Goal: Task Accomplishment & Management: Complete application form

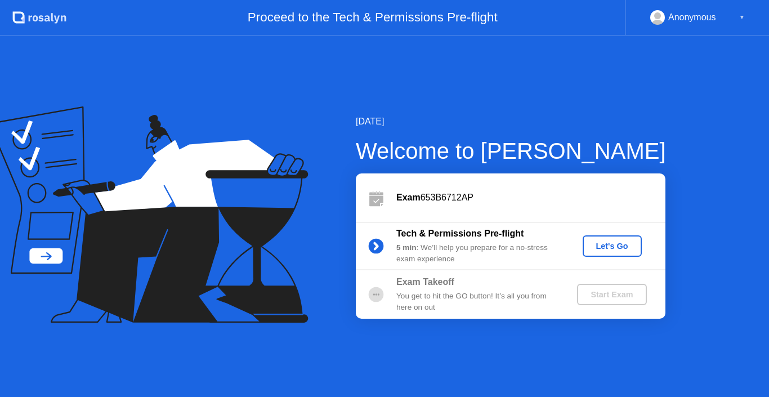
click at [592, 251] on div "Let's Go" at bounding box center [612, 246] width 50 height 9
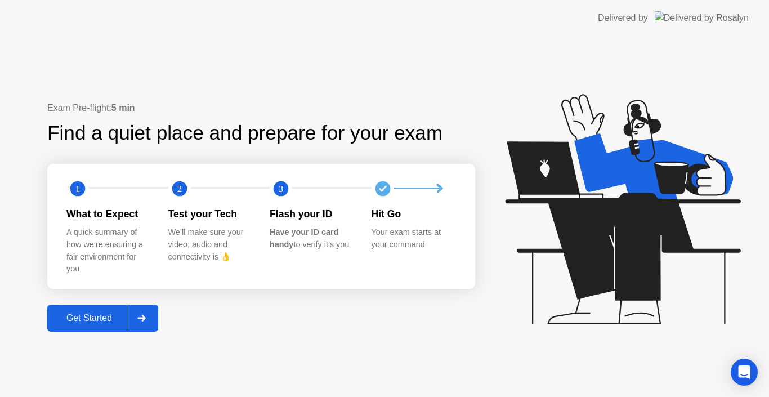
click at [113, 317] on div "Get Started" at bounding box center [89, 318] width 77 height 10
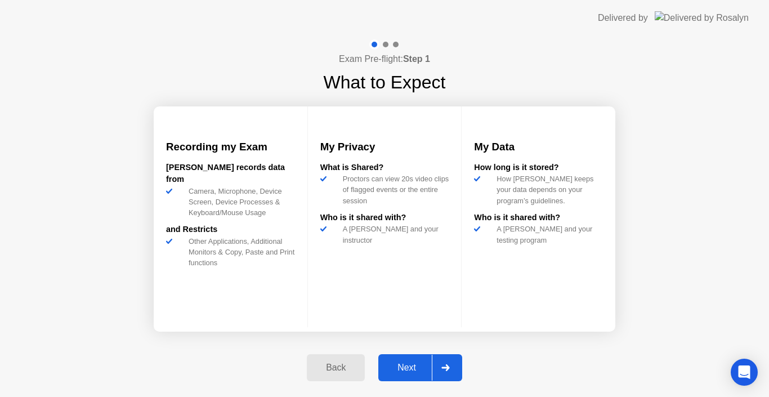
click at [400, 367] on div "Next" at bounding box center [407, 368] width 50 height 10
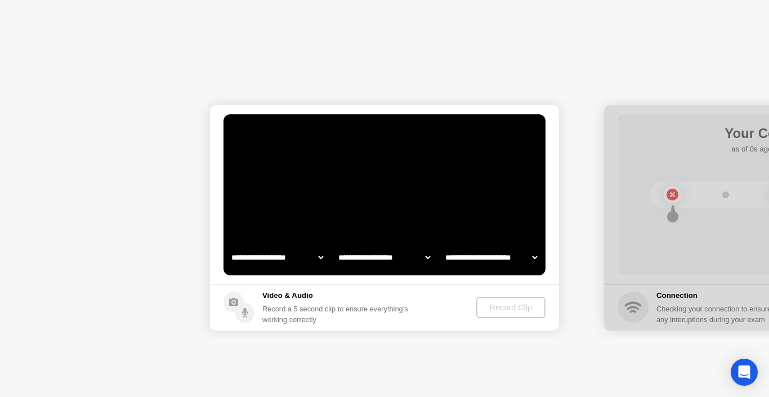
select select "**********"
select select "*******"
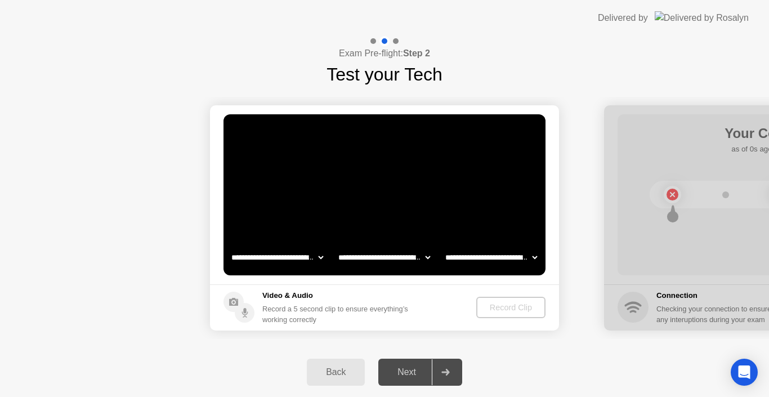
click at [317, 255] on select "**********" at bounding box center [277, 257] width 96 height 23
click at [229, 246] on select "**********" at bounding box center [277, 257] width 96 height 23
click at [373, 257] on select "**********" at bounding box center [384, 257] width 96 height 23
drag, startPoint x: 373, startPoint y: 257, endPoint x: 366, endPoint y: 261, distance: 8.1
click at [373, 257] on select "**********" at bounding box center [384, 257] width 96 height 23
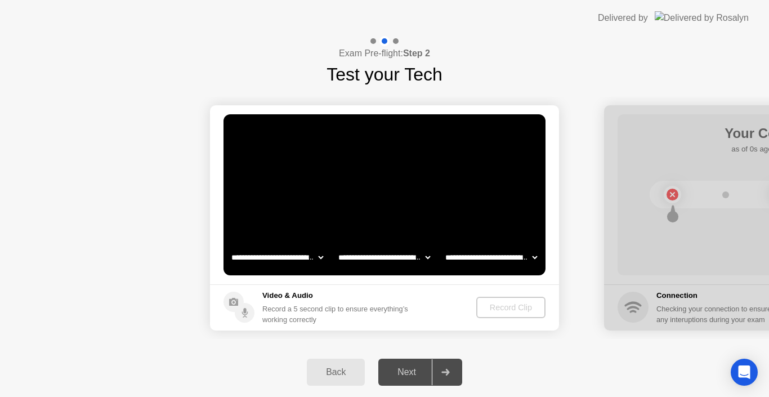
click at [478, 255] on select "**********" at bounding box center [491, 257] width 96 height 23
click at [443, 246] on select "**********" at bounding box center [491, 257] width 96 height 23
click at [489, 257] on select "**********" at bounding box center [491, 257] width 96 height 23
select select "*******"
click at [443, 246] on select "**********" at bounding box center [491, 257] width 96 height 23
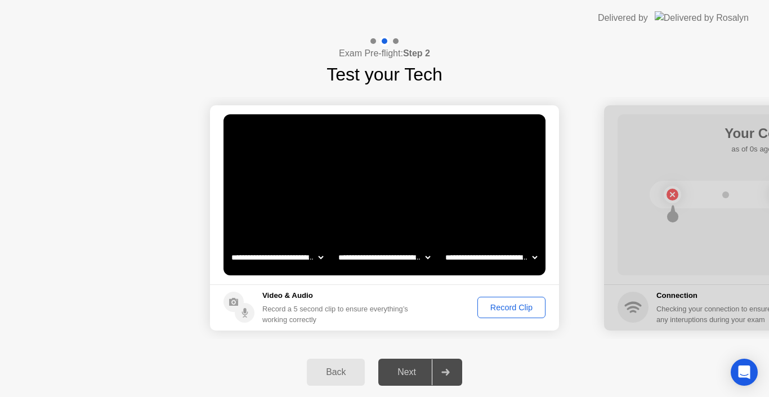
click at [485, 286] on footer "Video & Audio Record a 5 second clip to ensure everything’s working correctly R…" at bounding box center [384, 307] width 349 height 46
click at [480, 260] on select "**********" at bounding box center [491, 257] width 96 height 23
click at [531, 306] on div "Record Clip" at bounding box center [512, 307] width 60 height 9
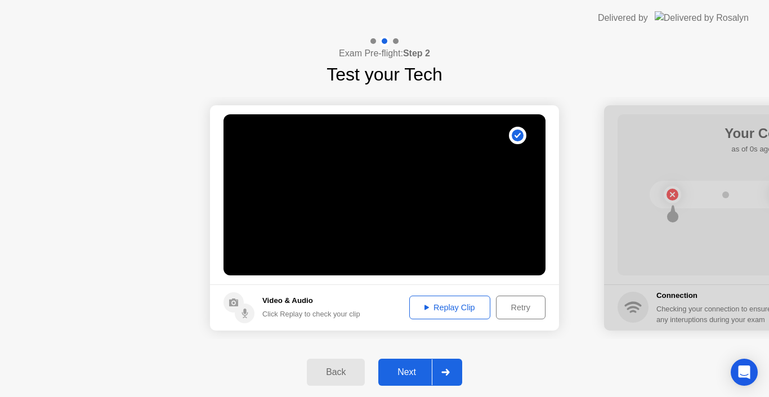
click at [448, 308] on div "Replay Clip" at bounding box center [449, 307] width 73 height 9
click at [433, 370] on div at bounding box center [445, 372] width 27 height 26
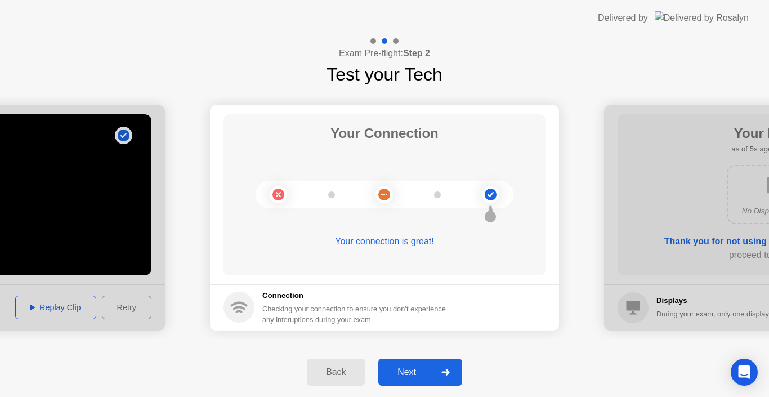
click at [433, 371] on div at bounding box center [445, 372] width 27 height 26
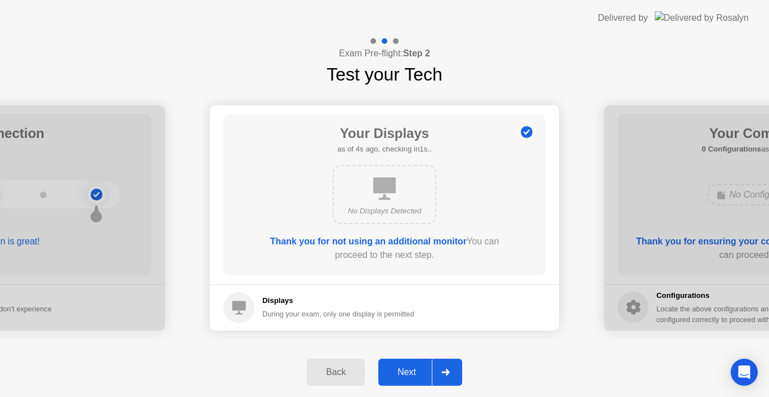
click at [435, 370] on div at bounding box center [445, 372] width 27 height 26
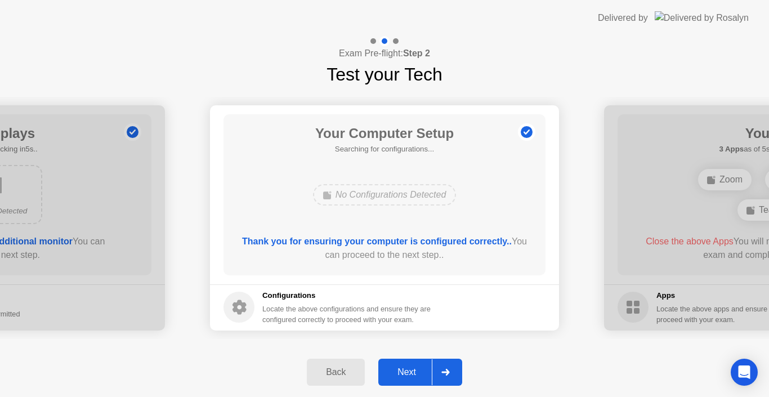
click at [435, 370] on div at bounding box center [445, 372] width 27 height 26
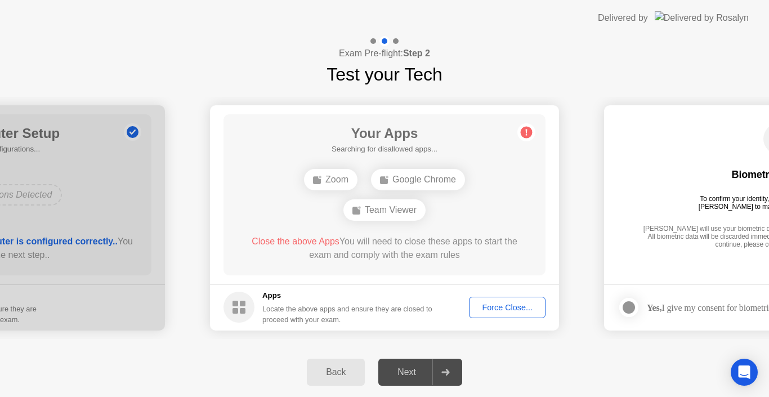
click at [435, 370] on div at bounding box center [445, 372] width 27 height 26
click at [415, 173] on div "Google Chrome" at bounding box center [418, 179] width 94 height 21
click at [449, 369] on icon at bounding box center [446, 372] width 8 height 7
drag, startPoint x: 398, startPoint y: 246, endPoint x: 404, endPoint y: 188, distance: 57.7
click at [398, 238] on div "Close the above Apps You will need to close these apps to start the exam and co…" at bounding box center [385, 248] width 290 height 27
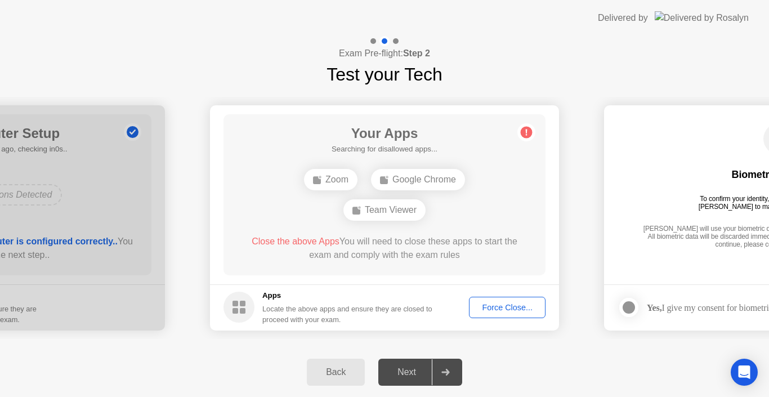
click at [404, 184] on div "Google Chrome" at bounding box center [418, 179] width 94 height 21
click at [372, 202] on div "Team Viewer" at bounding box center [385, 209] width 82 height 21
click at [409, 173] on div "Google Chrome" at bounding box center [418, 179] width 94 height 21
click at [498, 314] on button "Force Close..." at bounding box center [507, 307] width 77 height 21
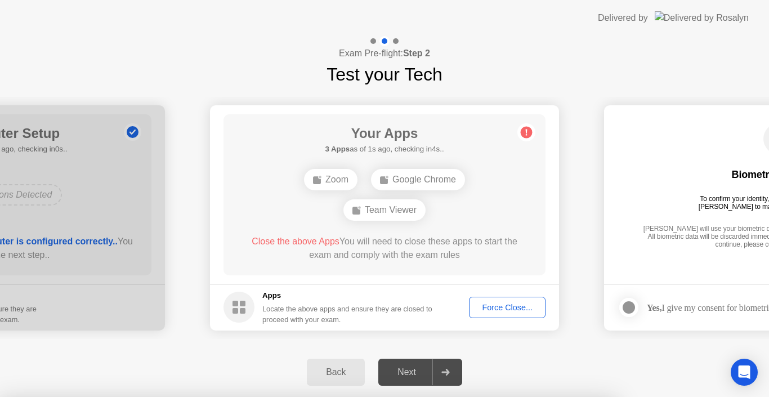
click at [448, 397] on div at bounding box center [384, 397] width 769 height 0
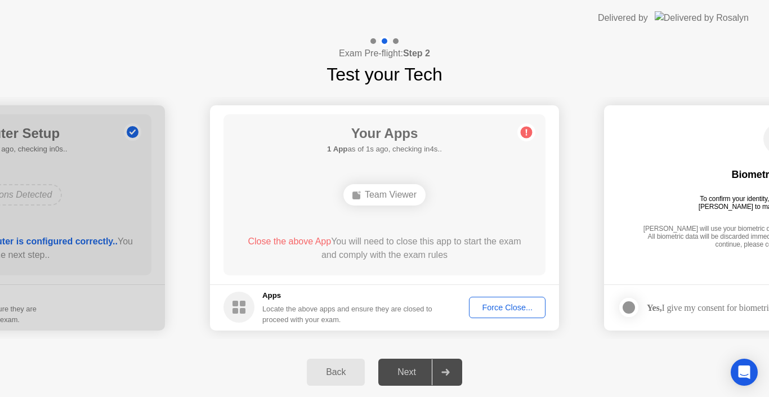
click at [291, 244] on span "Close the above App" at bounding box center [289, 242] width 83 height 10
click at [493, 317] on button "Force Close..." at bounding box center [507, 307] width 77 height 21
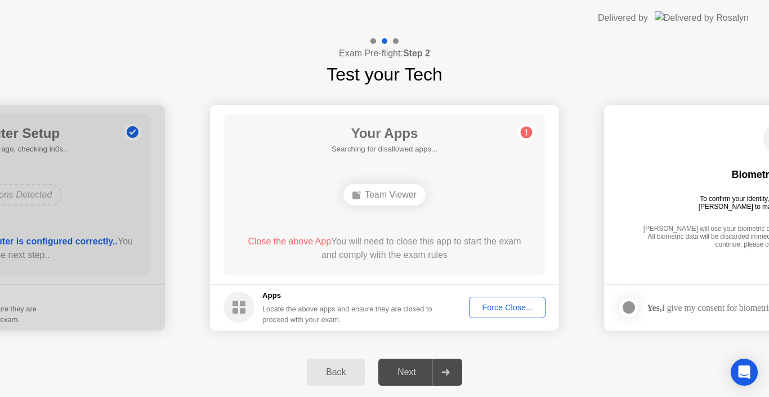
click at [415, 372] on div "Next" at bounding box center [407, 372] width 50 height 10
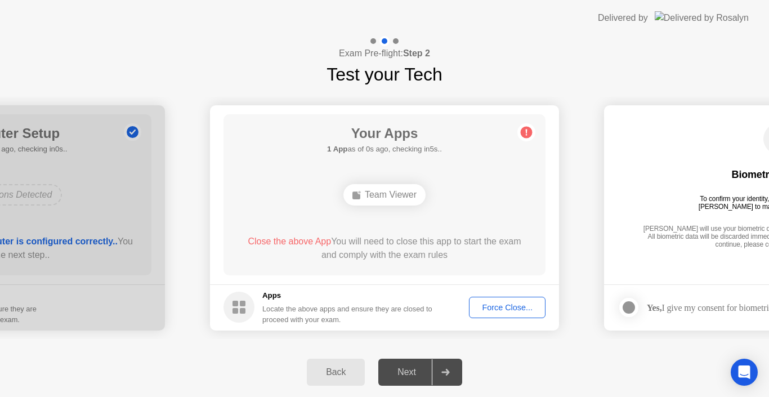
click at [479, 306] on div "Force Close..." at bounding box center [507, 307] width 69 height 9
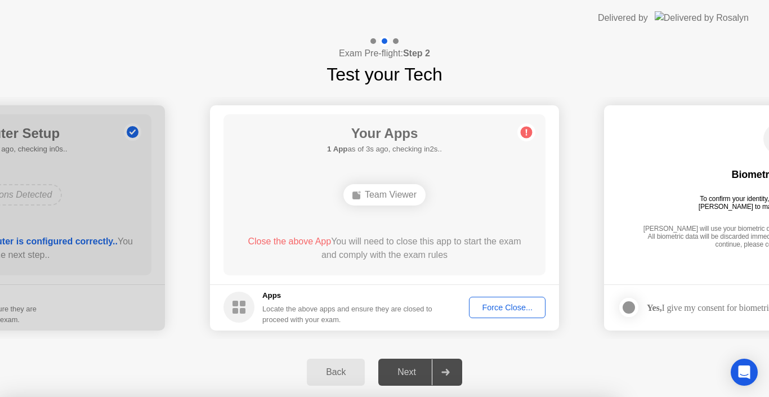
drag, startPoint x: 390, startPoint y: 228, endPoint x: 379, endPoint y: 242, distance: 17.6
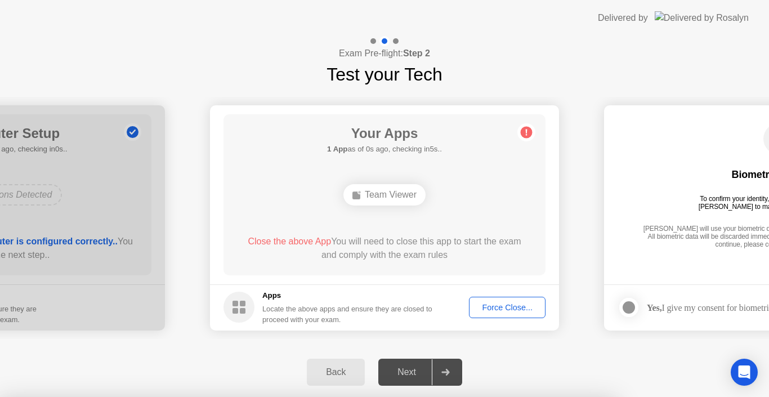
click at [438, 397] on div at bounding box center [384, 397] width 769 height 0
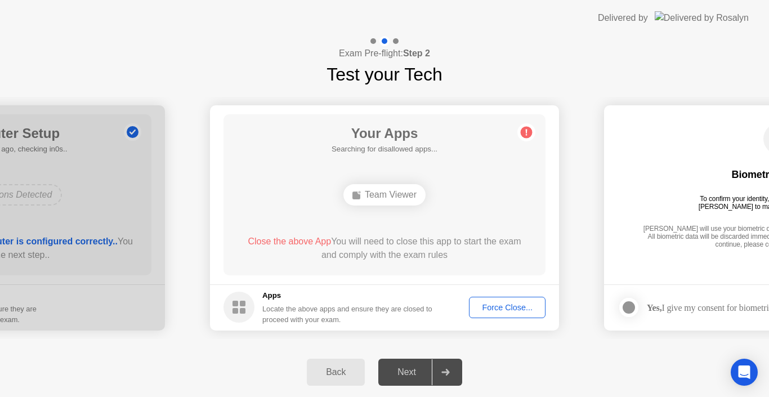
click at [396, 201] on div "Team Viewer" at bounding box center [385, 194] width 82 height 21
click at [483, 307] on div "Force Close..." at bounding box center [507, 307] width 69 height 9
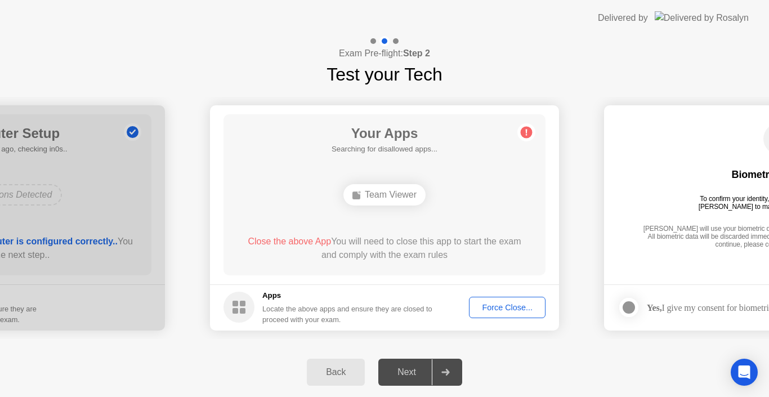
click at [327, 374] on div "Back" at bounding box center [335, 372] width 51 height 10
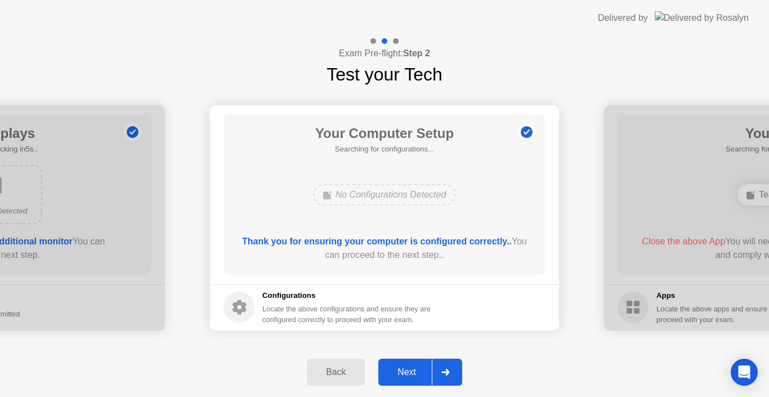
click at [401, 373] on div "Next" at bounding box center [407, 372] width 50 height 10
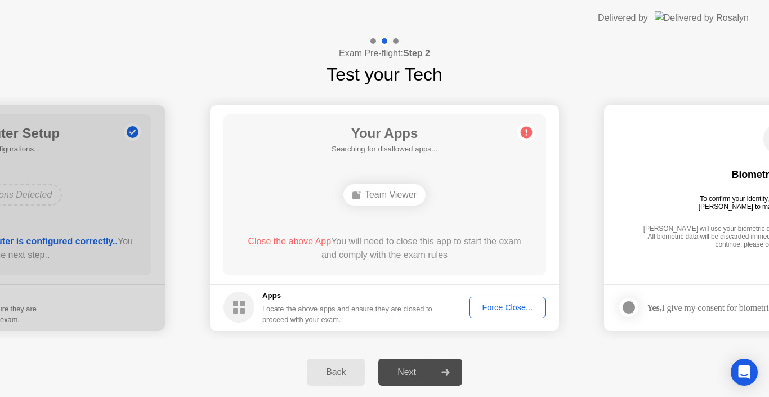
click at [407, 83] on h1 "Test your Tech" at bounding box center [385, 74] width 116 height 27
click at [449, 376] on div at bounding box center [445, 372] width 27 height 26
click at [448, 374] on icon at bounding box center [446, 372] width 8 height 7
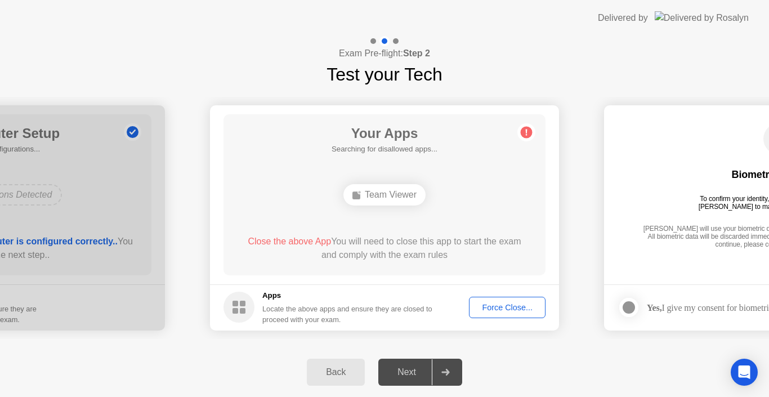
click at [448, 374] on icon at bounding box center [446, 372] width 8 height 7
click at [401, 368] on div "Next" at bounding box center [407, 372] width 50 height 10
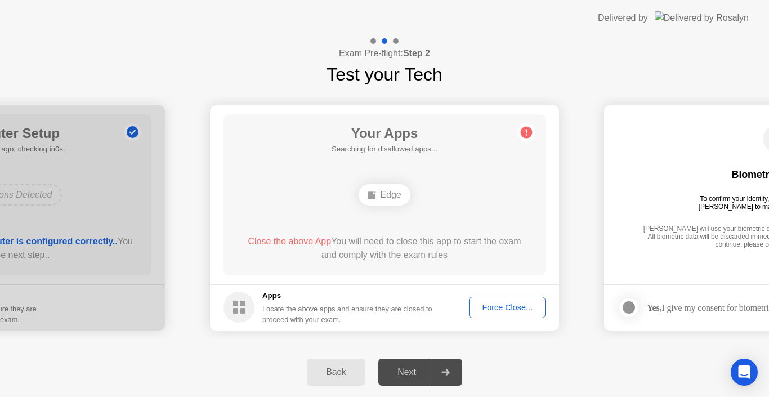
click at [345, 368] on div "Back" at bounding box center [335, 372] width 51 height 10
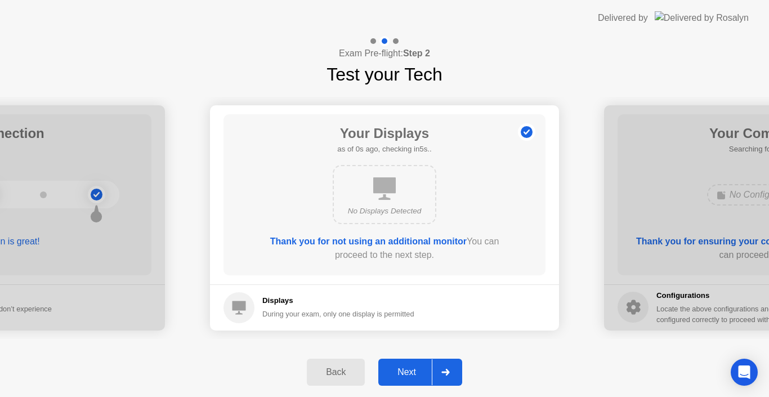
click at [406, 367] on div "Next" at bounding box center [407, 372] width 50 height 10
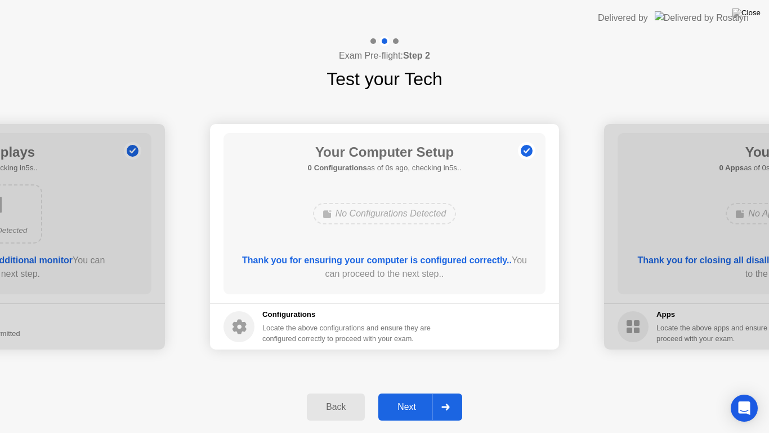
click at [412, 397] on div "Next" at bounding box center [407, 407] width 50 height 10
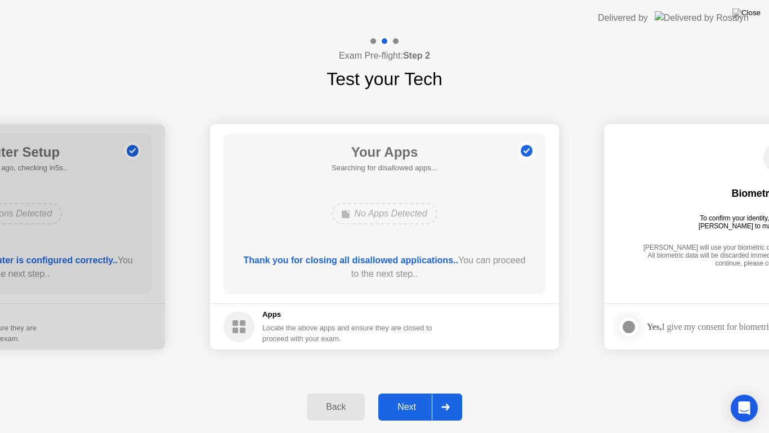
click at [412, 397] on div "Next" at bounding box center [407, 407] width 50 height 10
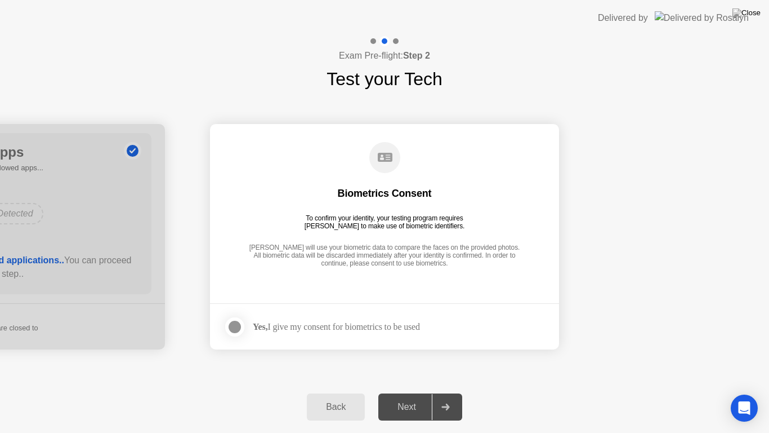
click at [412, 397] on div "Next" at bounding box center [407, 407] width 50 height 10
click at [375, 320] on div "Yes, I give my consent for biometrics to be used" at bounding box center [322, 326] width 197 height 23
click at [380, 329] on div "Yes, I give my consent for biometrics to be used" at bounding box center [336, 326] width 167 height 11
click at [233, 328] on div at bounding box center [235, 327] width 14 height 14
click at [402, 397] on div "Next" at bounding box center [407, 407] width 50 height 10
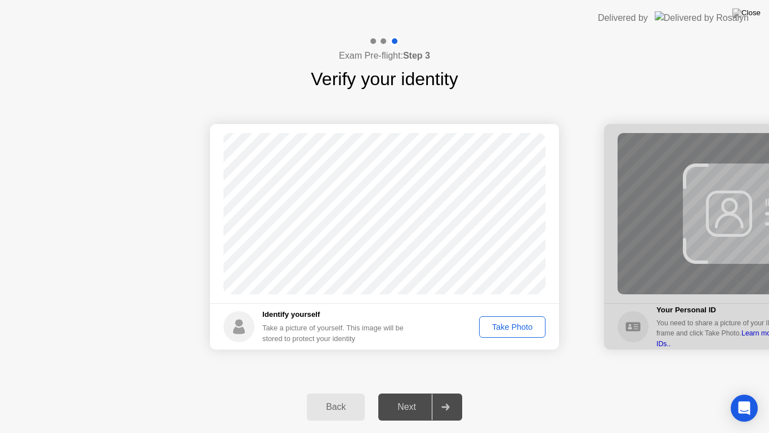
click at [499, 329] on div "Take Photo" at bounding box center [512, 326] width 59 height 9
click at [496, 324] on div "Take Photo" at bounding box center [512, 326] width 59 height 9
click at [505, 331] on div "Retake" at bounding box center [520, 326] width 44 height 9
click at [505, 331] on div "Take Photo" at bounding box center [512, 326] width 59 height 9
click at [459, 397] on div at bounding box center [445, 407] width 27 height 26
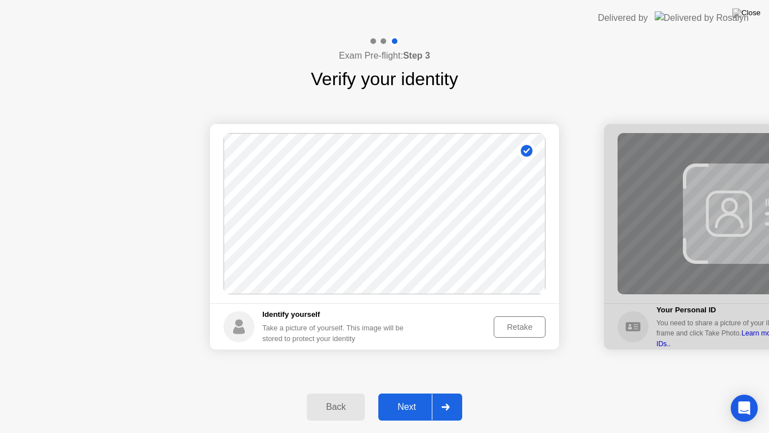
click at [459, 397] on div at bounding box center [445, 407] width 27 height 26
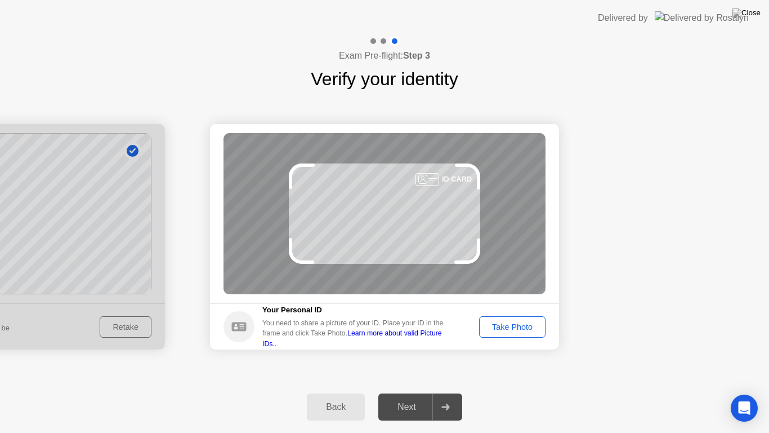
click at [497, 324] on div "Take Photo" at bounding box center [512, 326] width 59 height 9
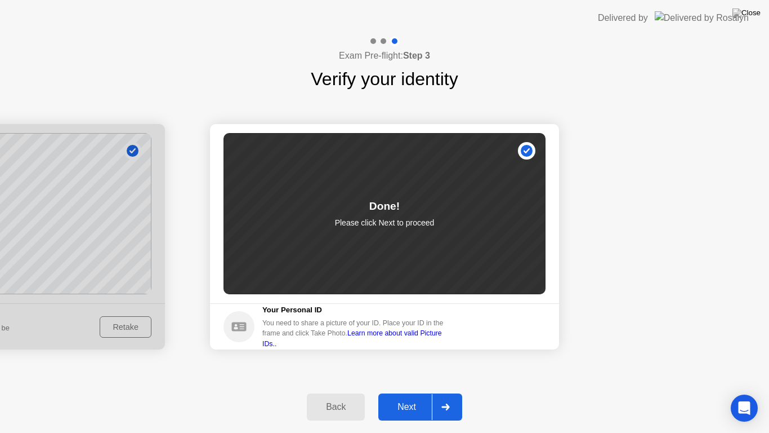
click at [443, 229] on div "Done! Please click Next to proceed" at bounding box center [385, 213] width 322 height 161
click at [436, 397] on div at bounding box center [445, 407] width 27 height 26
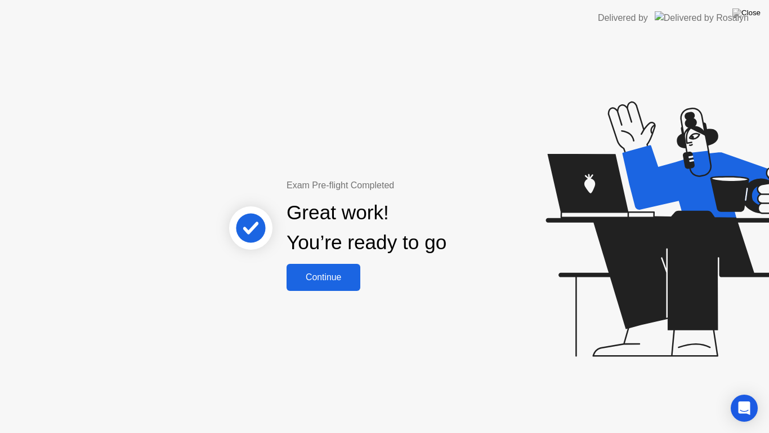
click at [347, 279] on div "Continue" at bounding box center [323, 277] width 67 height 10
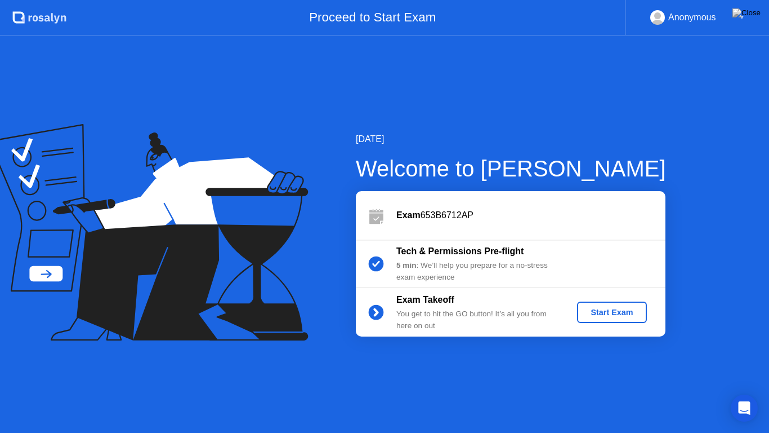
click at [607, 315] on div "Start Exam" at bounding box center [612, 312] width 60 height 9
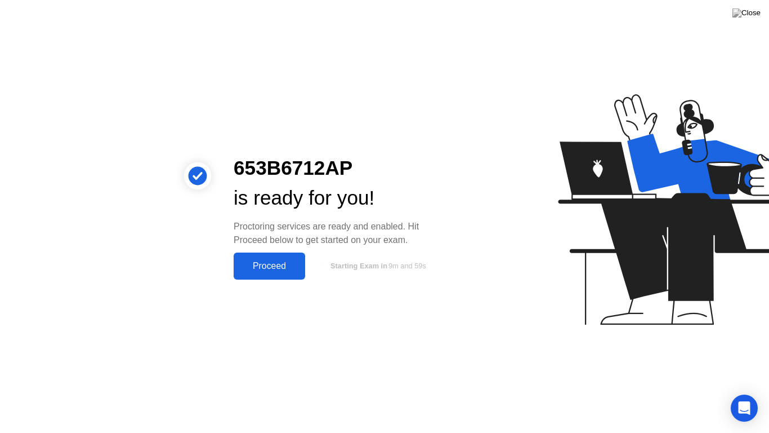
click at [282, 266] on div "Proceed" at bounding box center [269, 266] width 65 height 10
